Goal: Information Seeking & Learning: Learn about a topic

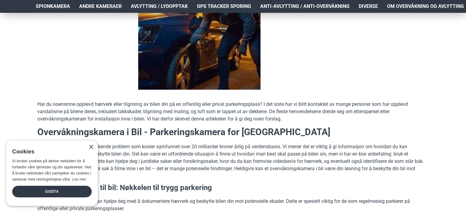
scroll to position [144, 0]
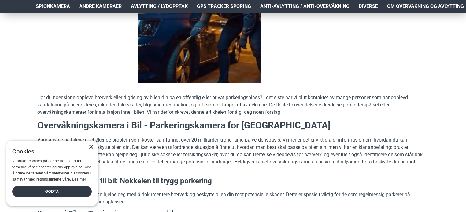
click at [92, 148] on div "×" at bounding box center [91, 147] width 5 height 5
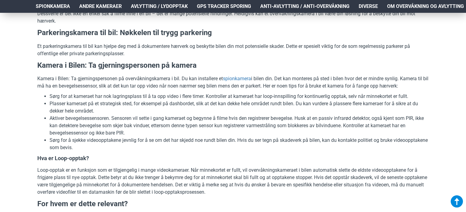
scroll to position [294, 0]
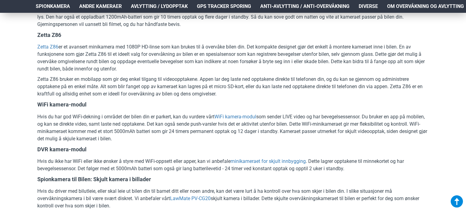
scroll to position [782, 0]
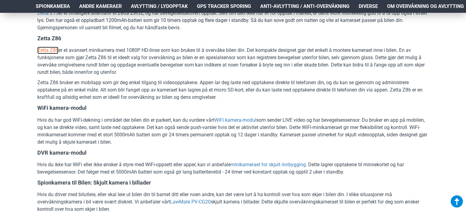
click at [49, 51] on link "Zetta Z86" at bounding box center [47, 50] width 21 height 7
click at [237, 118] on link "WiFi kamera-modul" at bounding box center [235, 120] width 42 height 7
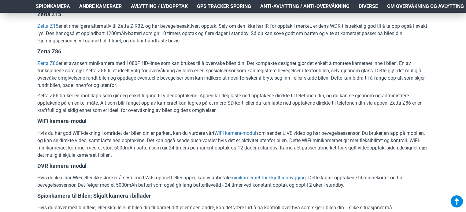
scroll to position [760, 0]
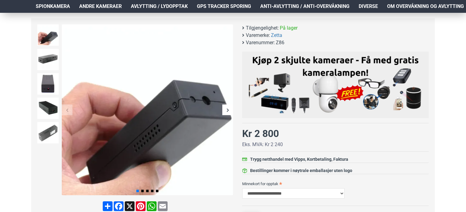
scroll to position [64, 0]
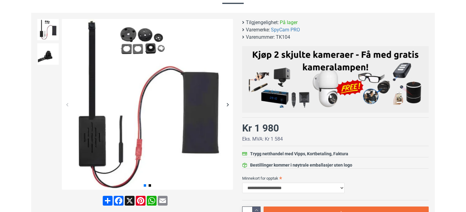
scroll to position [58, 0]
